Goal: Task Accomplishment & Management: Manage account settings

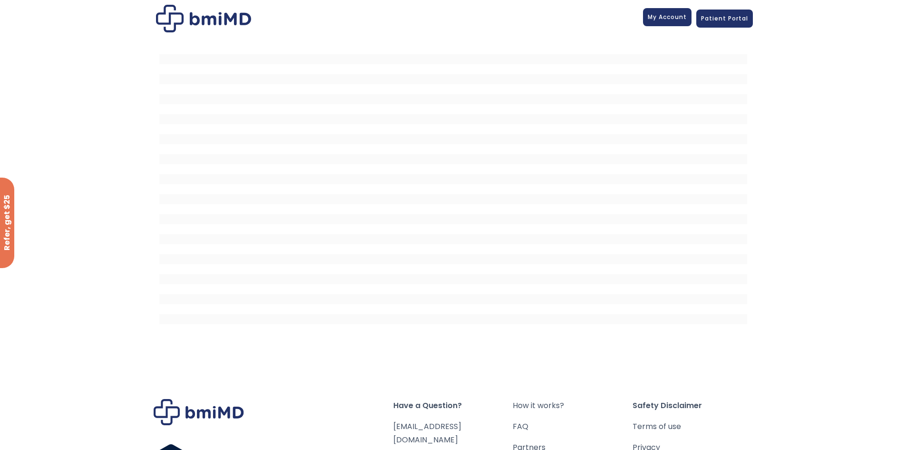
click at [664, 22] on link "My Account" at bounding box center [667, 17] width 49 height 18
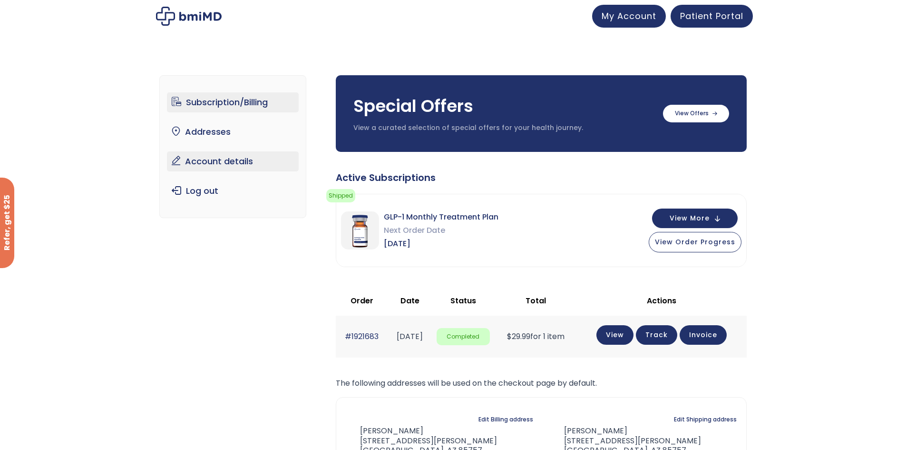
click at [213, 157] on link "Account details" at bounding box center [233, 161] width 132 height 20
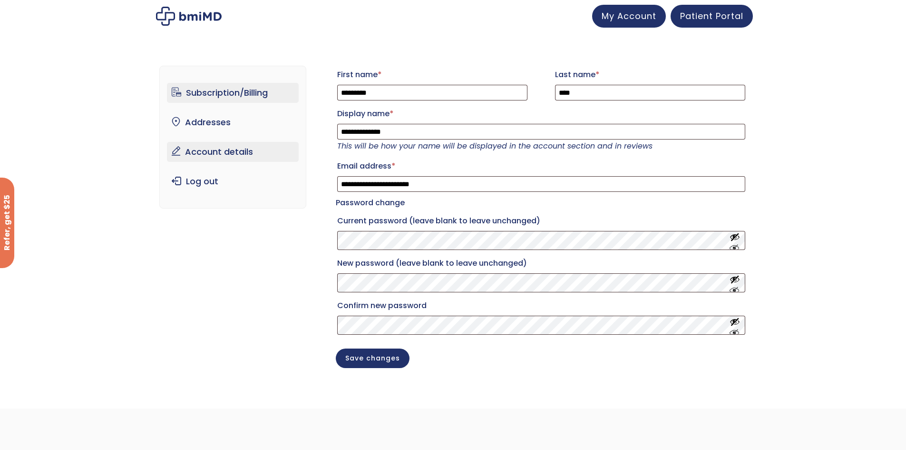
click at [220, 91] on link "Subscription/Billing" at bounding box center [233, 93] width 132 height 20
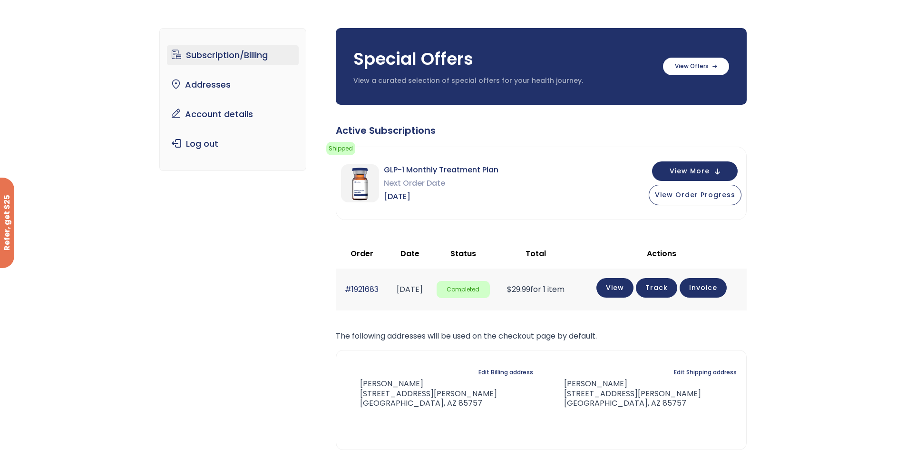
scroll to position [48, 0]
click at [695, 173] on span "View More" at bounding box center [690, 170] width 40 height 6
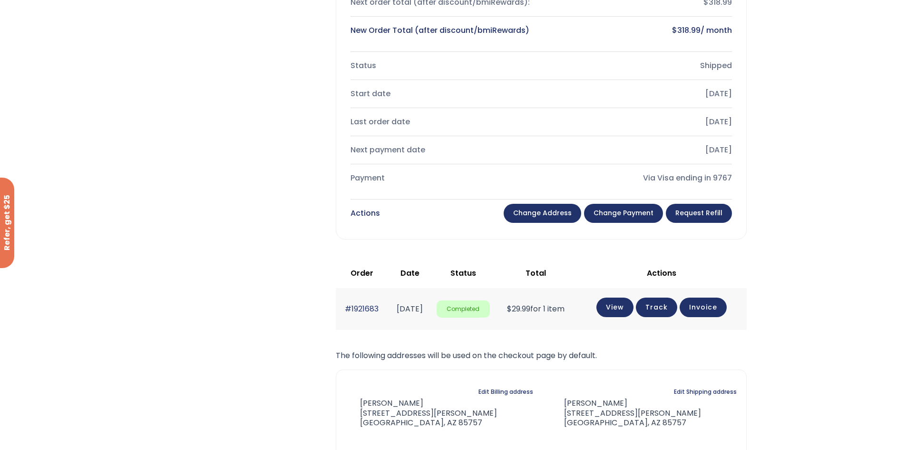
scroll to position [381, 0]
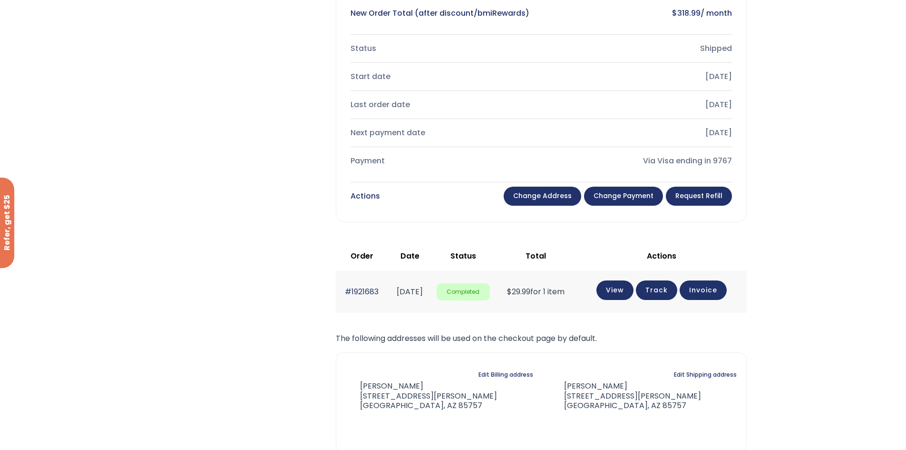
click at [626, 197] on link "Change payment" at bounding box center [623, 196] width 79 height 19
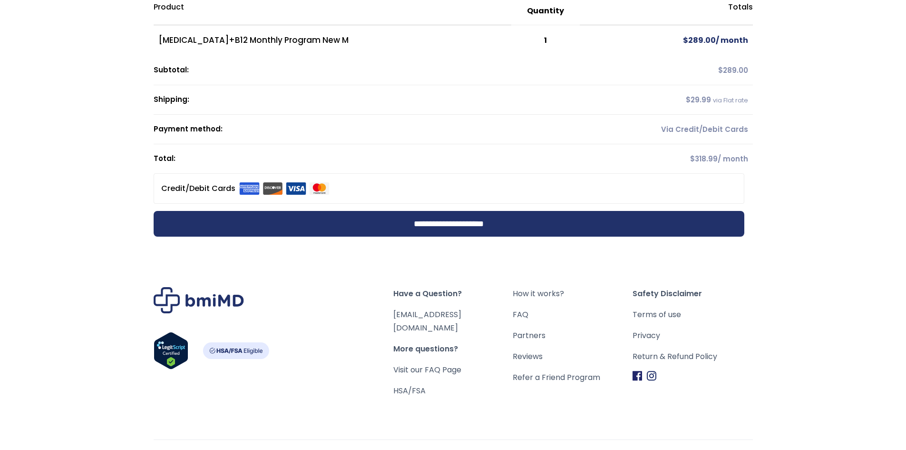
scroll to position [95, 0]
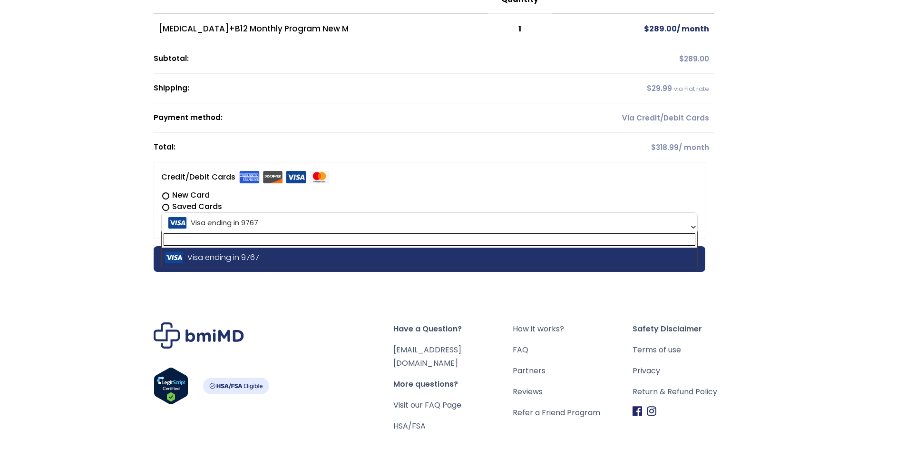
click at [653, 230] on span "Visa ending in 9767" at bounding box center [429, 223] width 531 height 20
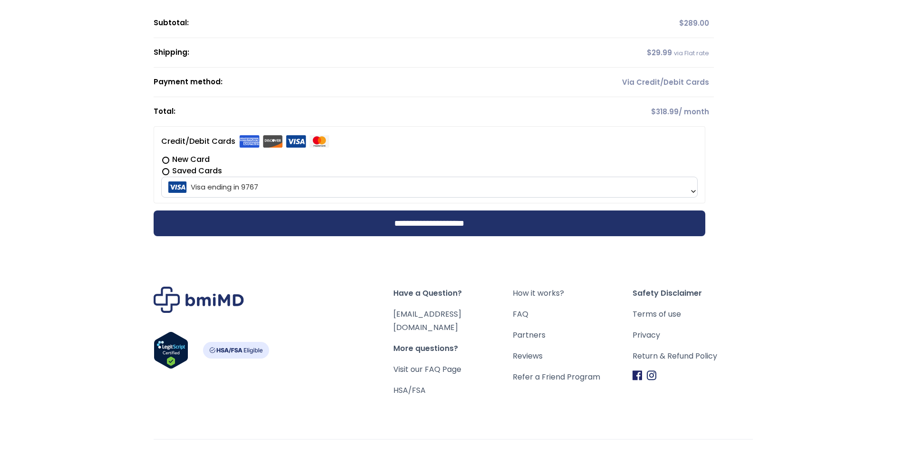
scroll to position [148, 0]
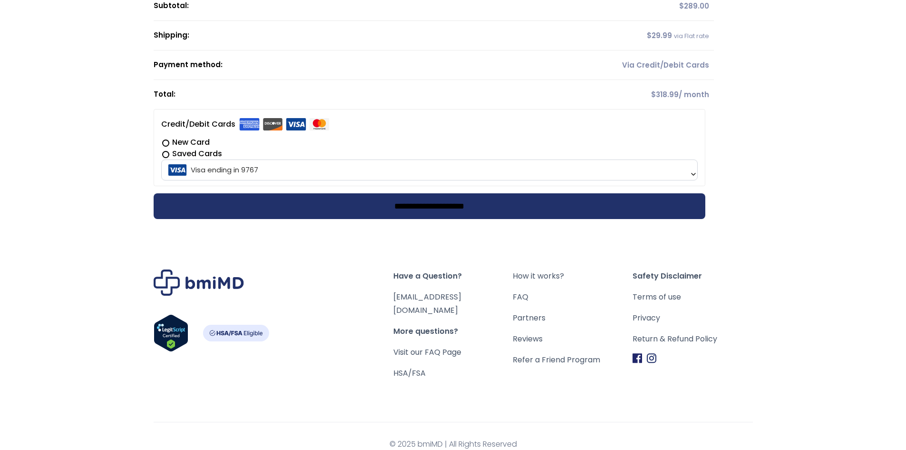
click at [394, 203] on input "**********" at bounding box center [430, 206] width 552 height 26
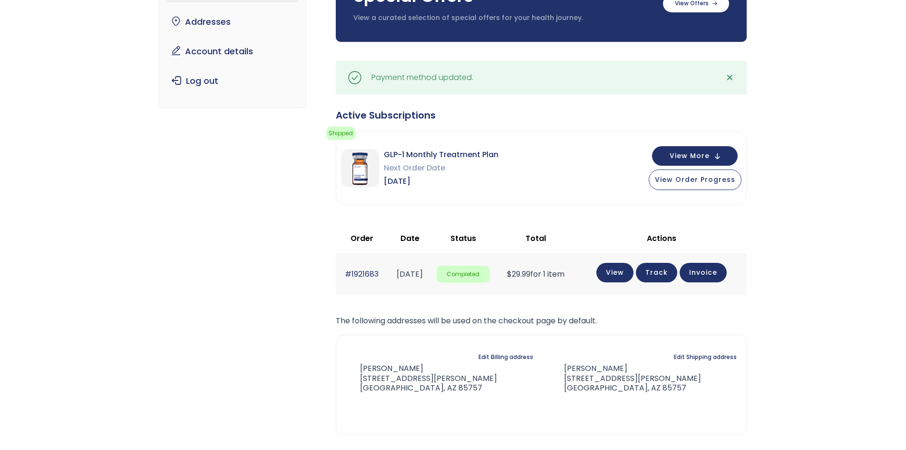
scroll to position [143, 0]
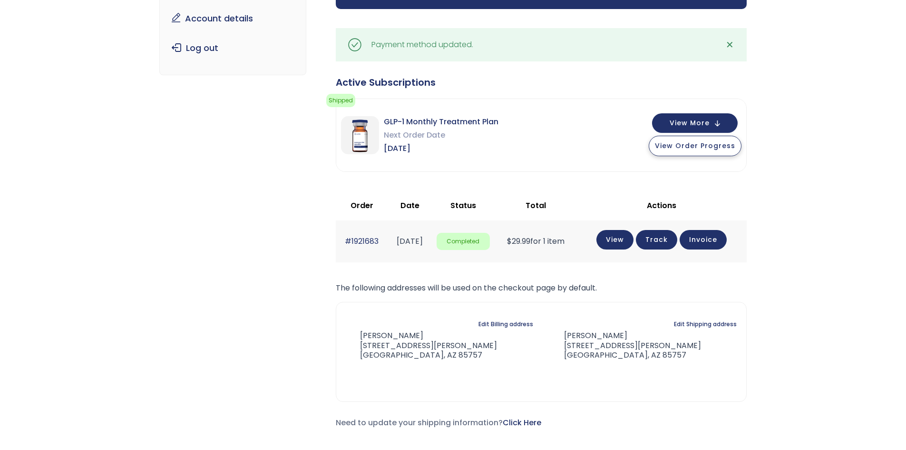
click at [713, 152] on button "View Order Progress" at bounding box center [695, 146] width 93 height 20
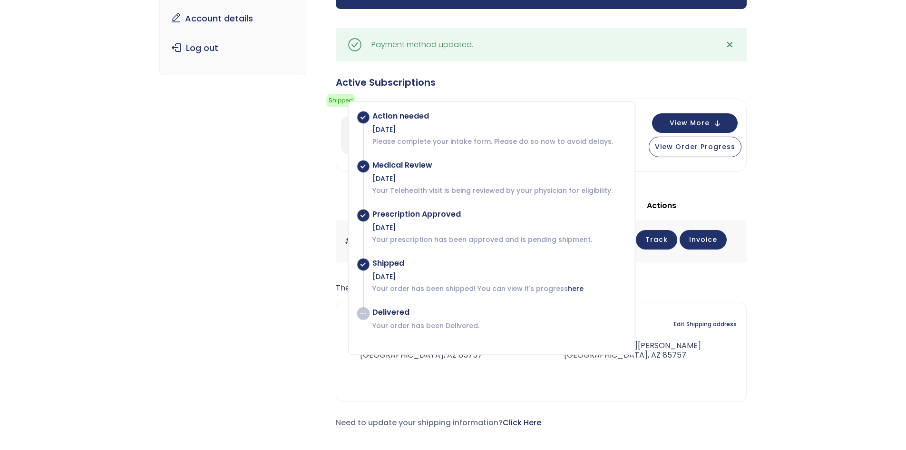
click at [777, 324] on div "Subscription/Billing bmiRewards Addresses Account details Submit a Review Log o…" at bounding box center [453, 187] width 906 height 549
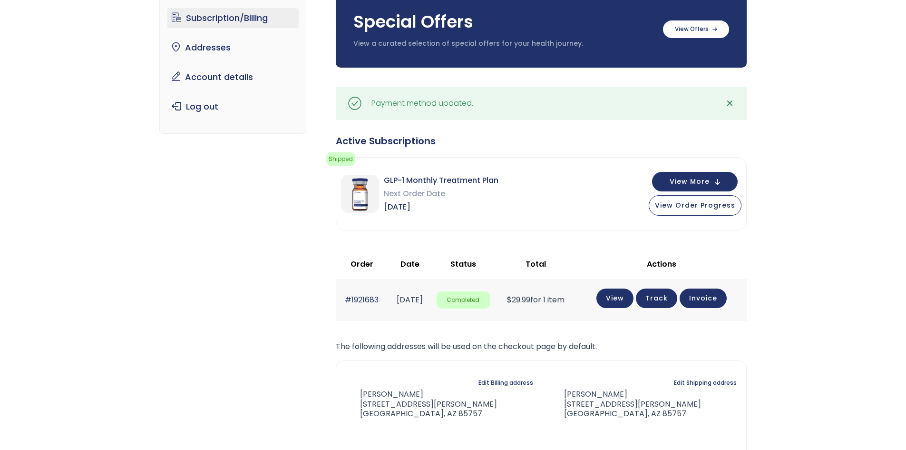
scroll to position [0, 0]
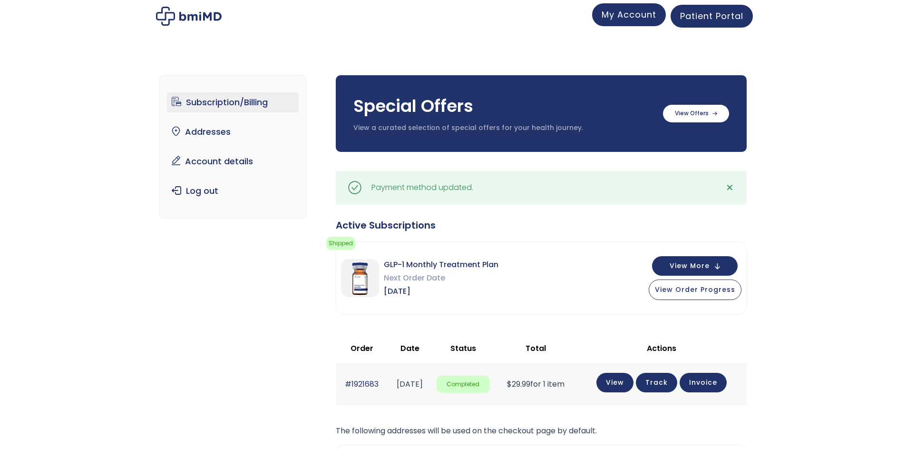
click at [624, 15] on span "My Account" at bounding box center [629, 15] width 55 height 12
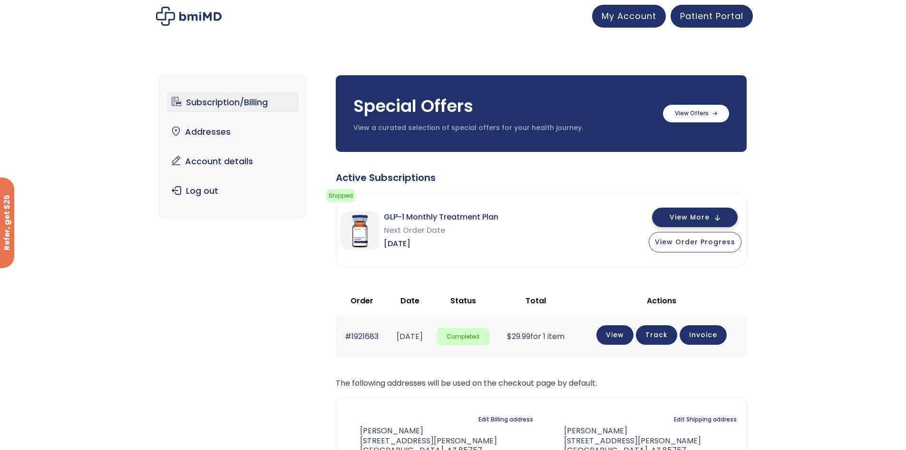
click at [702, 211] on button "View More" at bounding box center [695, 217] width 86 height 20
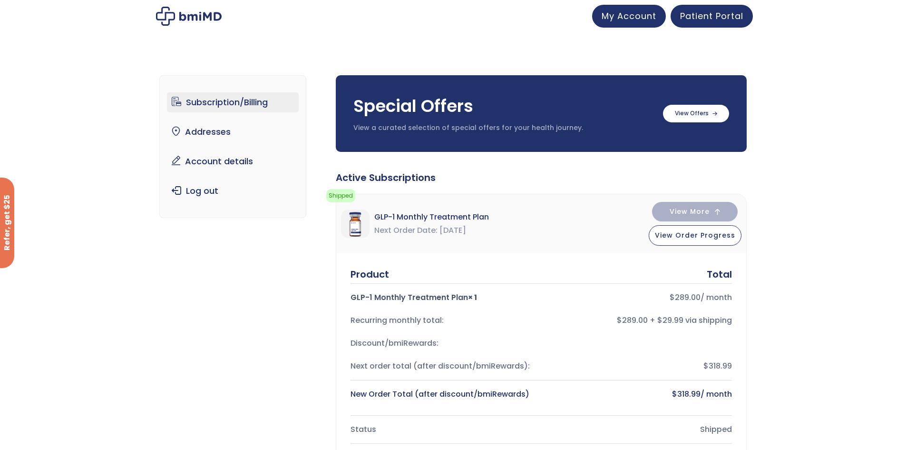
click at [226, 101] on link "Subscription/Billing" at bounding box center [233, 102] width 132 height 20
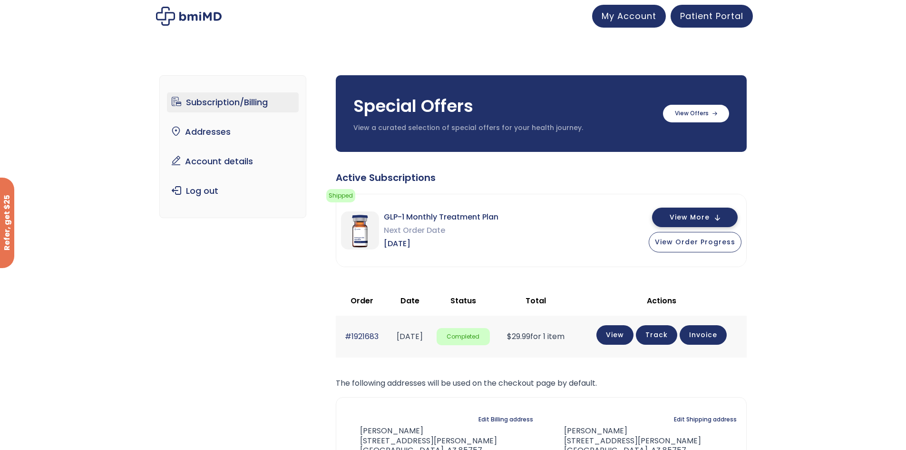
click at [722, 215] on button "View More" at bounding box center [695, 217] width 86 height 20
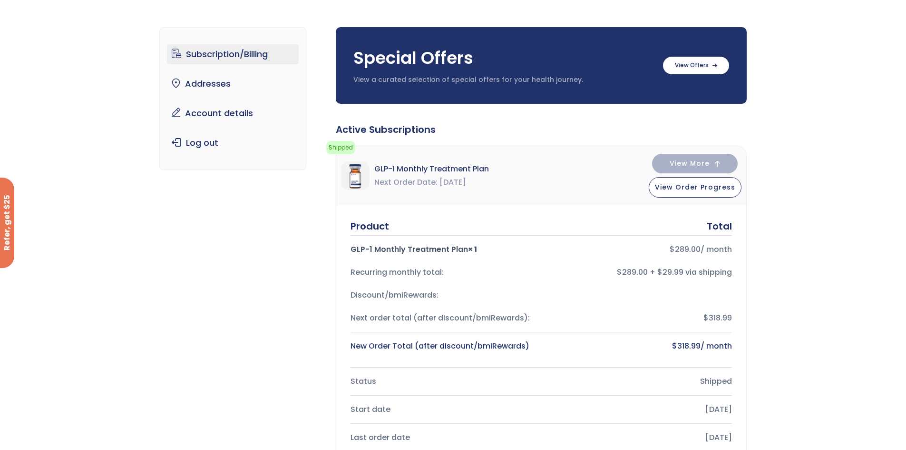
scroll to position [48, 0]
click at [429, 179] on span "Next Order Date" at bounding box center [405, 182] width 63 height 13
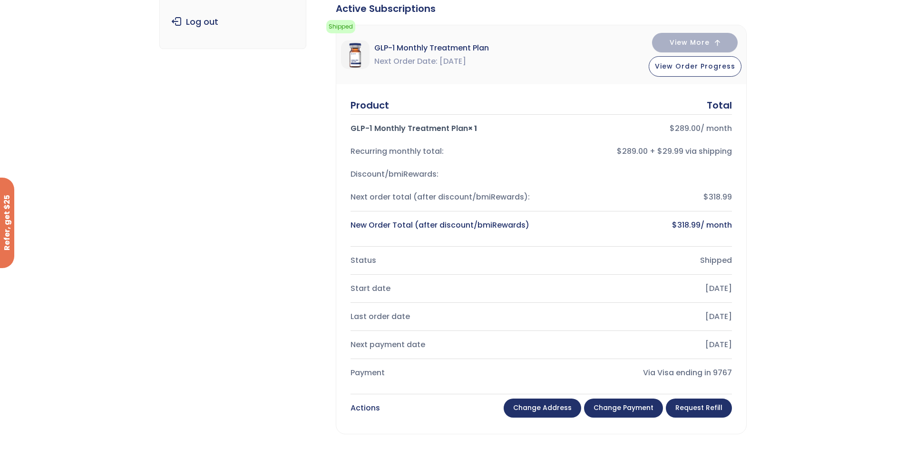
scroll to position [190, 0]
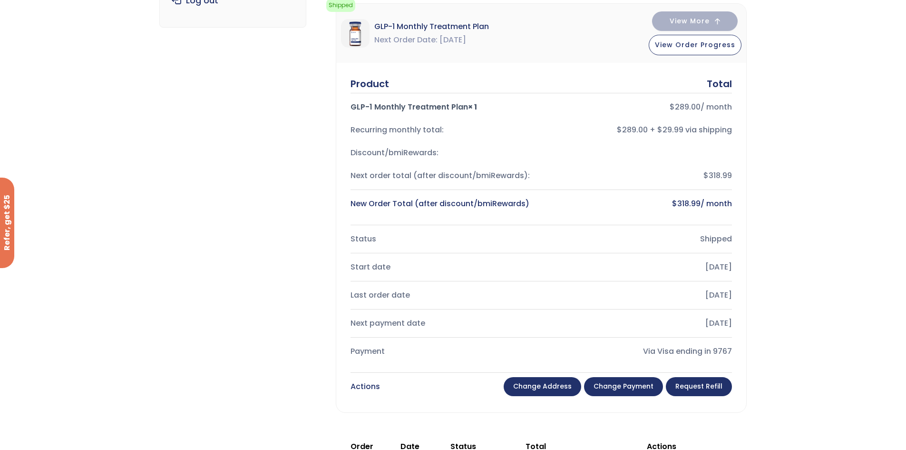
click at [714, 349] on div "Via Visa ending in 9767" at bounding box center [640, 350] width 183 height 13
click at [632, 382] on link "Change payment" at bounding box center [623, 386] width 79 height 19
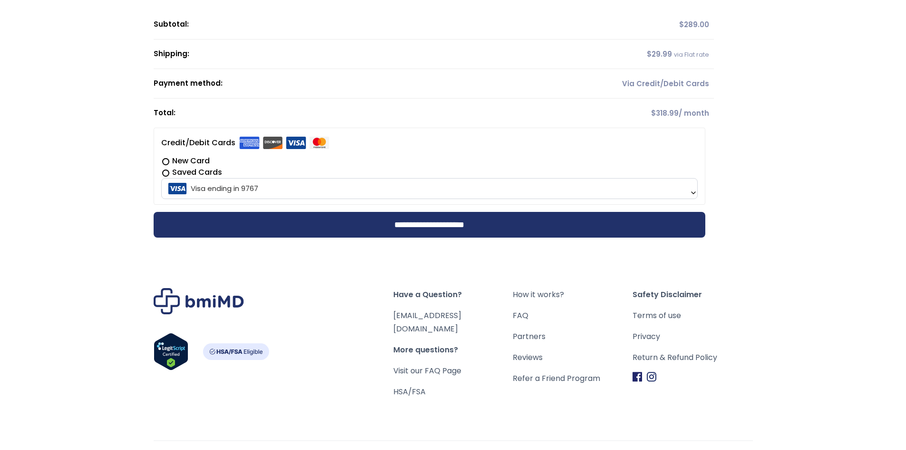
scroll to position [143, 0]
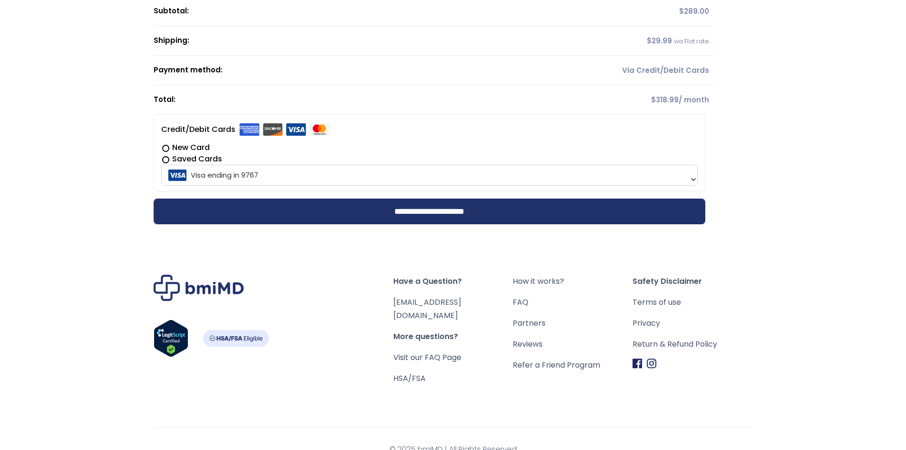
click at [181, 174] on span "Visa ending in 9767" at bounding box center [429, 175] width 531 height 20
click at [187, 172] on span "Visa ending in 9767" at bounding box center [429, 175] width 531 height 20
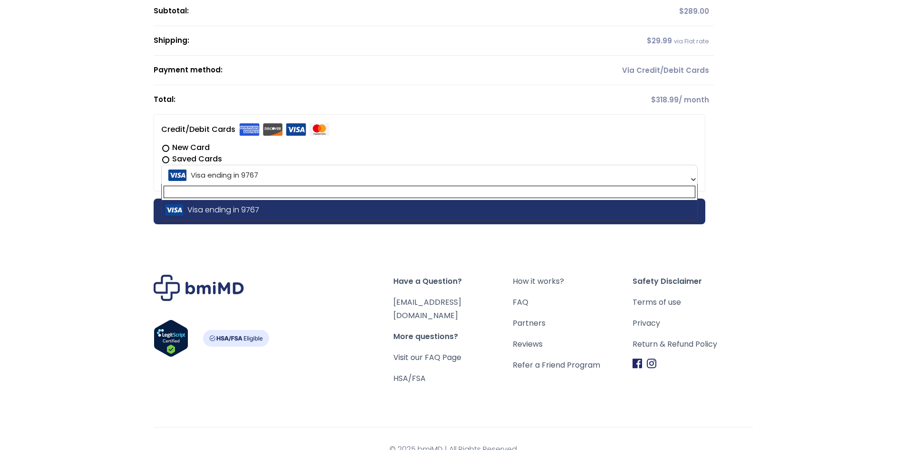
click at [187, 172] on span "Visa ending in 9767" at bounding box center [429, 175] width 531 height 20
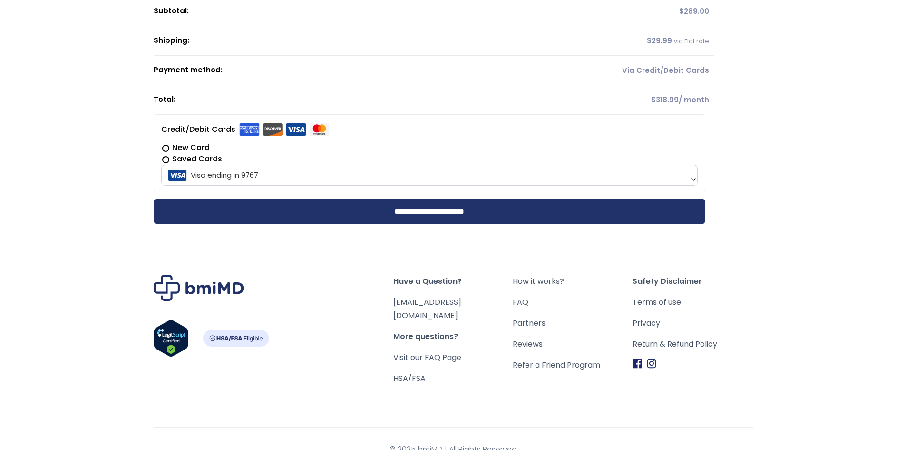
click at [396, 194] on ul "**********" at bounding box center [430, 156] width 552 height 84
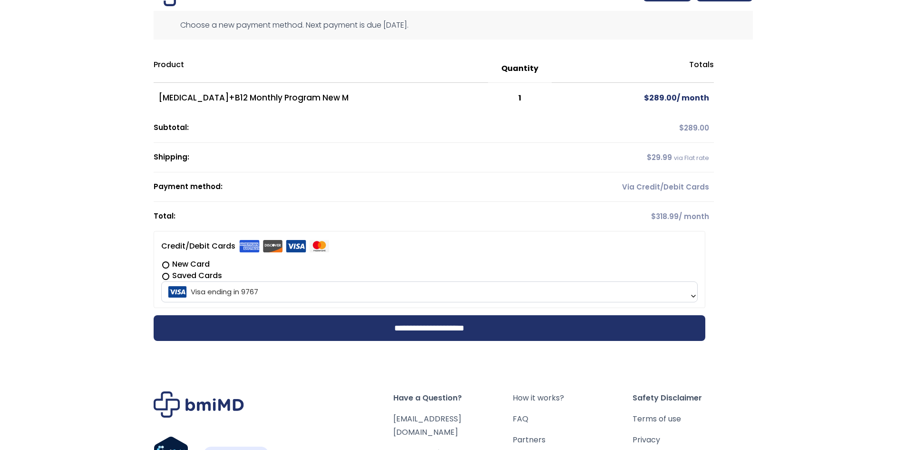
scroll to position [0, 0]
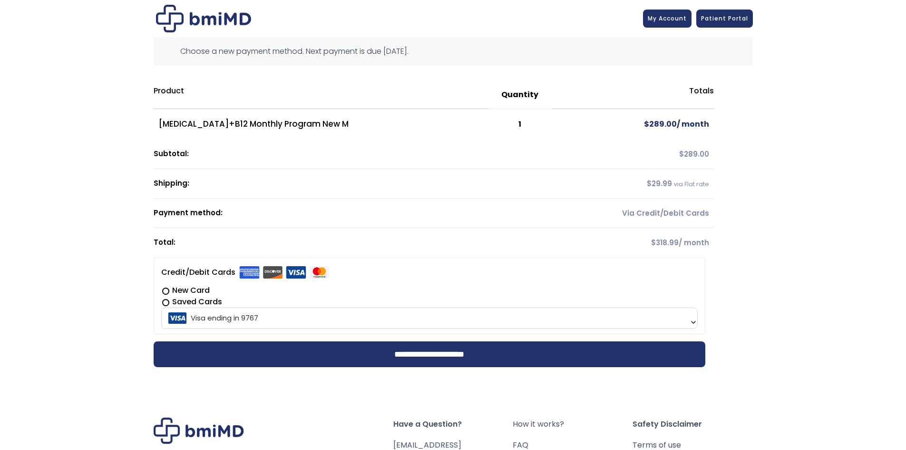
click at [698, 123] on td "$ 289.00 / month" at bounding box center [633, 124] width 162 height 30
click at [698, 159] on td "$ 289.00" at bounding box center [633, 154] width 162 height 30
click at [701, 206] on td "Via Credit/Debit Cards" at bounding box center [633, 213] width 162 height 30
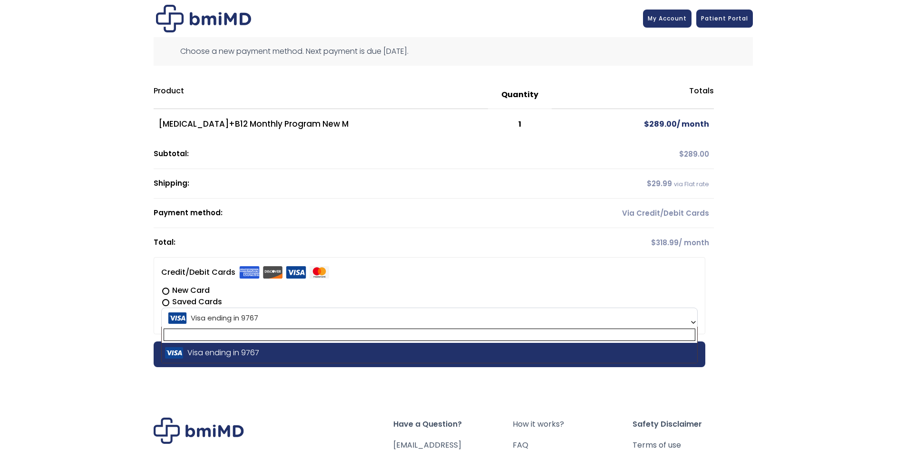
click at [650, 317] on span "Visa ending in 9767" at bounding box center [429, 318] width 531 height 20
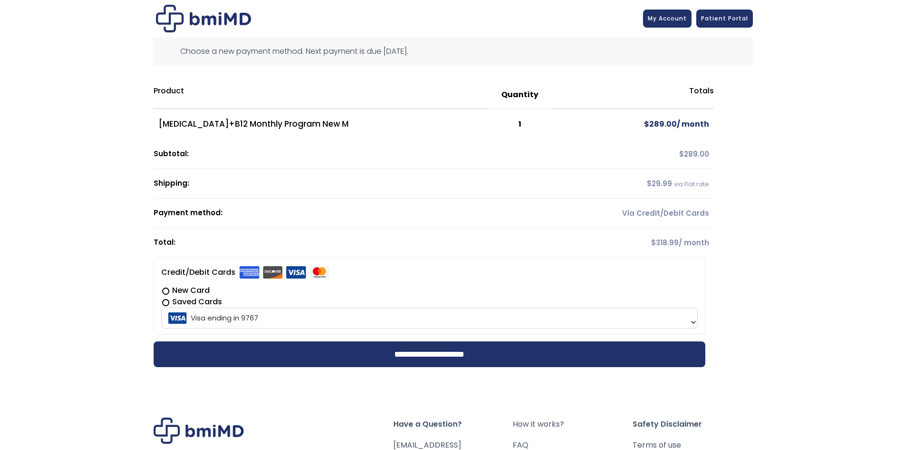
click at [650, 317] on span "Visa ending in 9767" at bounding box center [429, 318] width 531 height 20
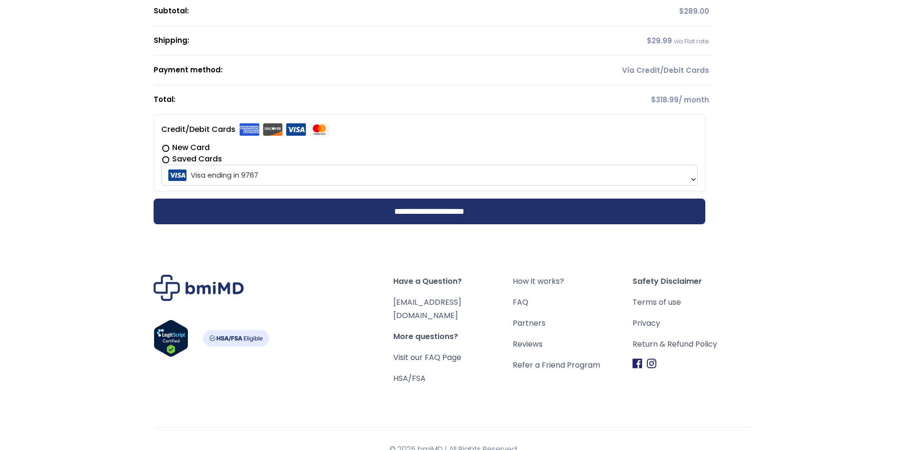
scroll to position [148, 0]
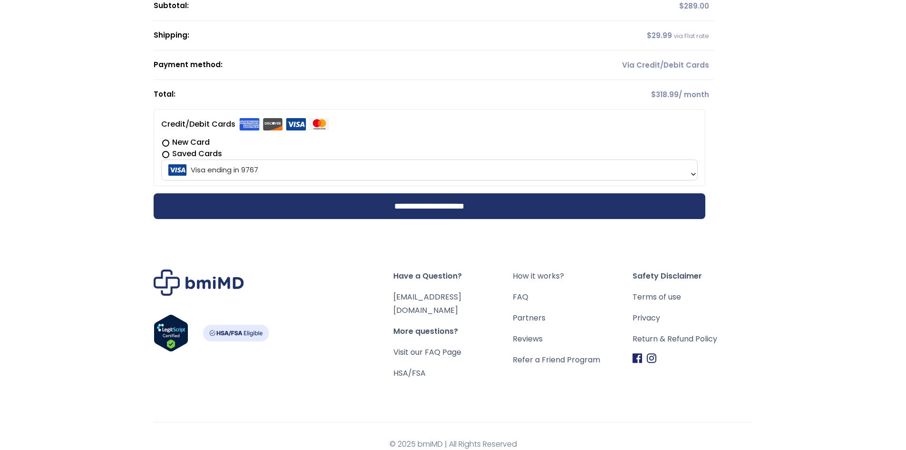
click at [672, 97] on span "$ 318.99" at bounding box center [665, 94] width 28 height 10
click at [677, 57] on td "Via Credit/Debit Cards" at bounding box center [633, 65] width 162 height 30
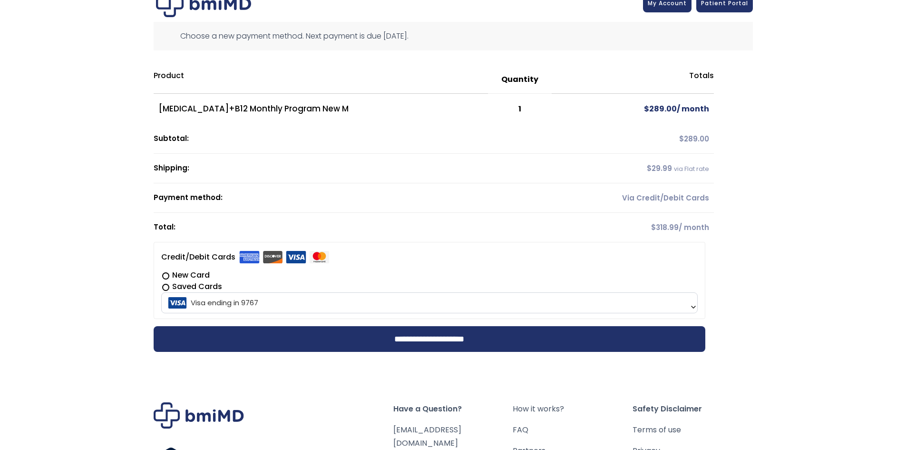
scroll to position [0, 0]
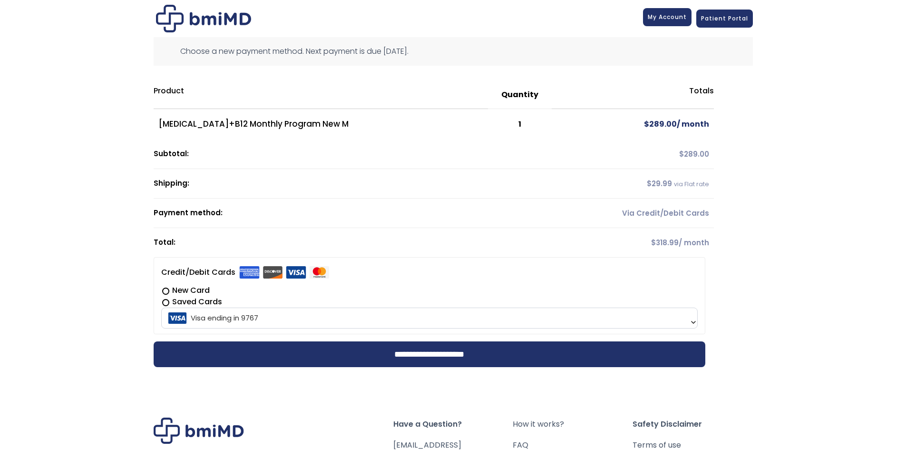
click at [674, 23] on link "My Account" at bounding box center [667, 17] width 49 height 18
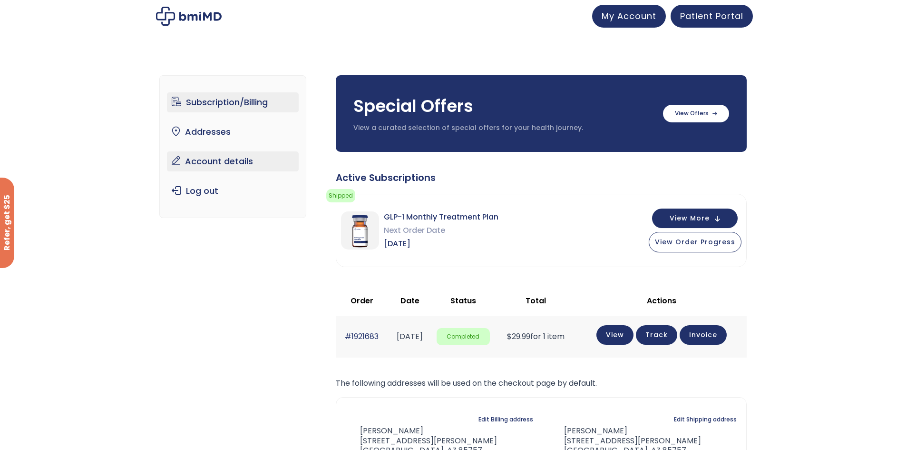
click at [208, 159] on link "Account details" at bounding box center [233, 161] width 132 height 20
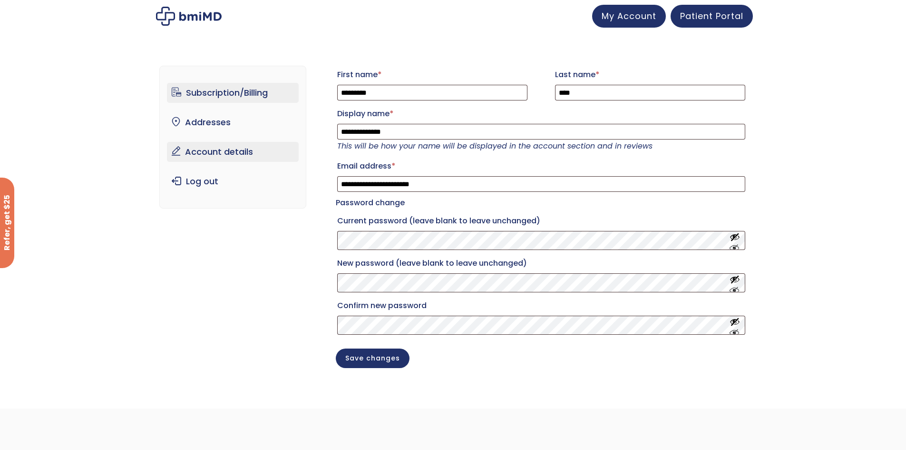
click at [249, 91] on link "Subscription/Billing" at bounding box center [233, 93] width 132 height 20
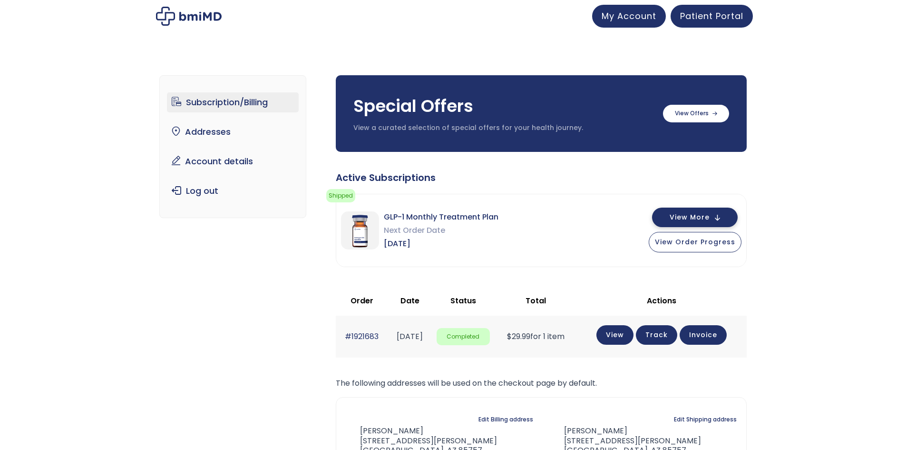
click at [706, 218] on span "View More" at bounding box center [690, 217] width 40 height 6
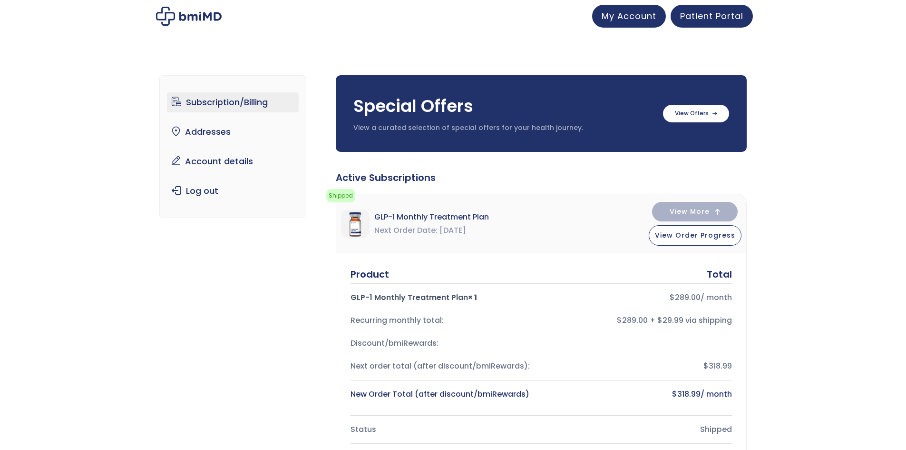
click at [698, 397] on bdi "$ 318.99" at bounding box center [686, 393] width 29 height 11
click at [667, 397] on div "$ 318.99 / month" at bounding box center [640, 393] width 183 height 13
click at [465, 386] on div "New Order Total (after discount/bmiRewards) $ 318.99 / month" at bounding box center [542, 394] width 382 height 23
